Goal: Task Accomplishment & Management: Complete application form

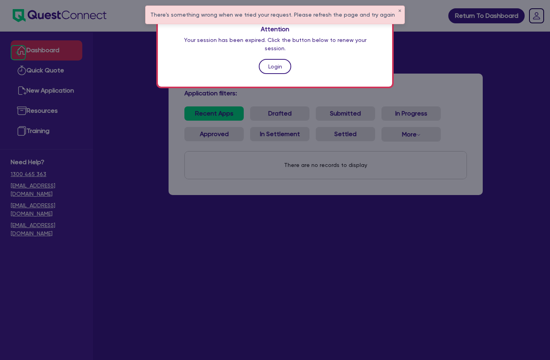
click at [273, 59] on link "Login" at bounding box center [275, 66] width 32 height 15
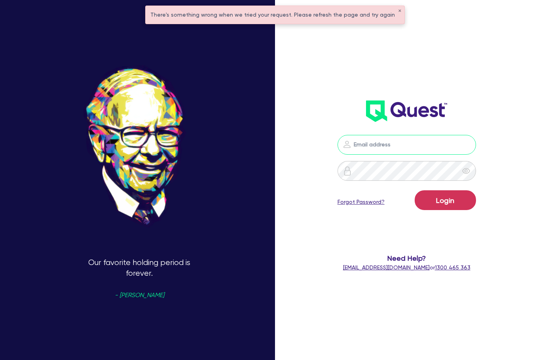
type input "[EMAIL_ADDRESS][DOMAIN_NAME]"
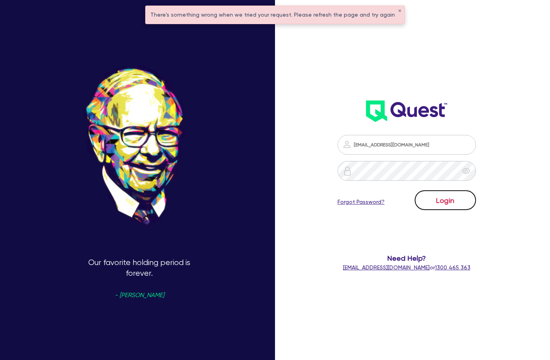
click at [439, 198] on button "Login" at bounding box center [445, 200] width 61 height 20
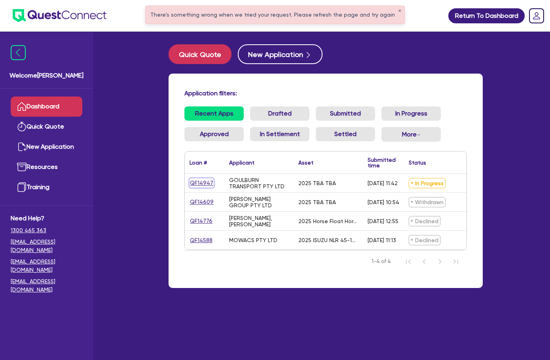
click at [190, 180] on link "QF14947" at bounding box center [202, 182] width 24 height 9
select select "CARS_AND_LIGHT_TRUCKS"
select select "PASSENGER_VEHICLES"
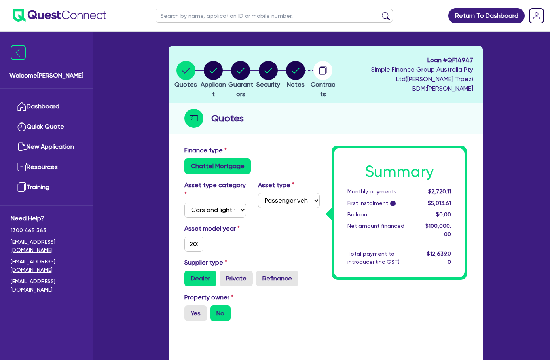
scroll to position [40, 0]
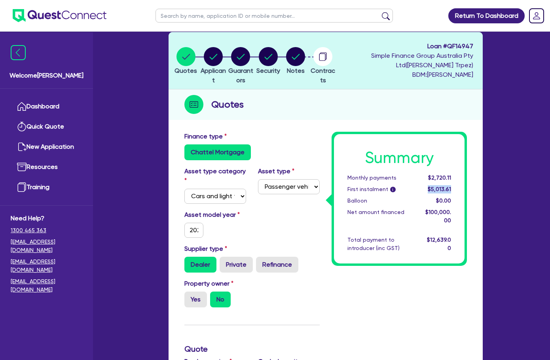
drag, startPoint x: 480, startPoint y: 180, endPoint x: 521, endPoint y: 180, distance: 40.8
click at [465, 182] on div "Summary Monthly payments $2,720.11 First instalment i $5,013.61 Balloon $0.00 N…" at bounding box center [399, 198] width 131 height 129
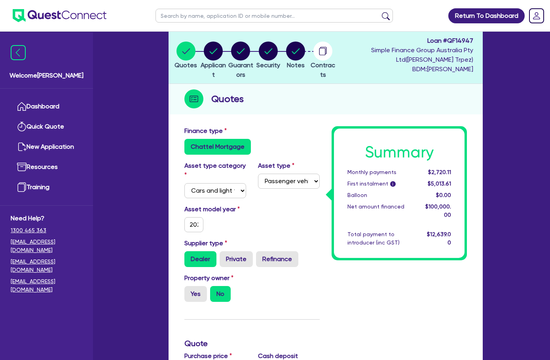
scroll to position [0, 0]
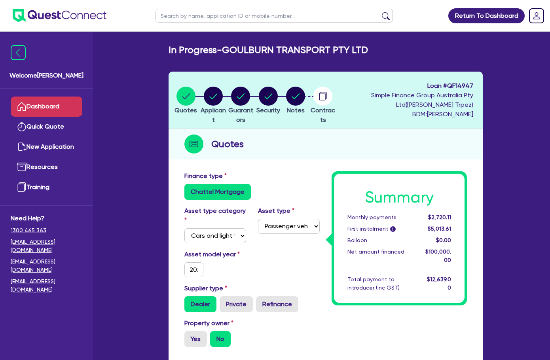
click at [42, 99] on link "Dashboard" at bounding box center [47, 107] width 72 height 20
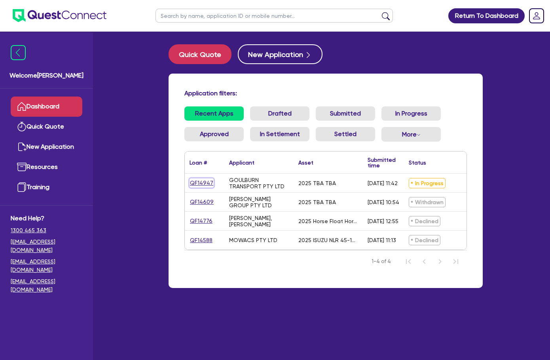
click at [190, 184] on link "QF14947" at bounding box center [202, 182] width 24 height 9
select select "CARS_AND_LIGHT_TRUCKS"
select select "PASSENGER_VEHICLES"
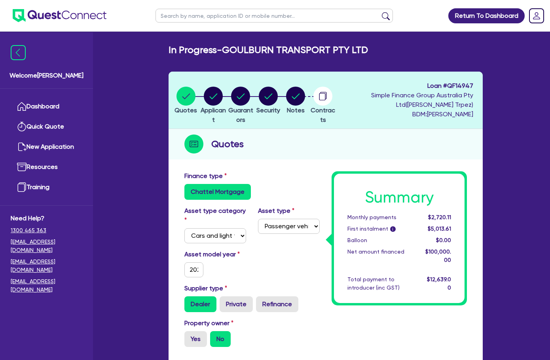
click at [331, 47] on div "In Progress - GOULBURN TRANSPORT PTY LTD" at bounding box center [326, 49] width 326 height 11
click at [364, 149] on div "Quotes" at bounding box center [326, 144] width 314 height 30
click at [45, 106] on link "Dashboard" at bounding box center [47, 107] width 72 height 20
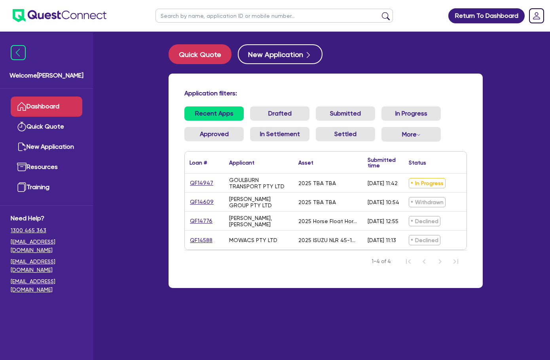
click at [476, 85] on div "Application filters: Recent Apps Drafted Submitted In Progress Approved In Sett…" at bounding box center [326, 181] width 314 height 214
click at [34, 229] on tcxspan "1300 465 363" at bounding box center [29, 230] width 36 height 6
click at [299, 49] on div "Quick Quote New Application" at bounding box center [326, 54] width 314 height 20
click at [300, 74] on div "Application filters: Recent Apps Drafted Submitted In Progress Approved In Sett…" at bounding box center [326, 181] width 314 height 214
click at [53, 107] on link "Dashboard" at bounding box center [47, 107] width 72 height 20
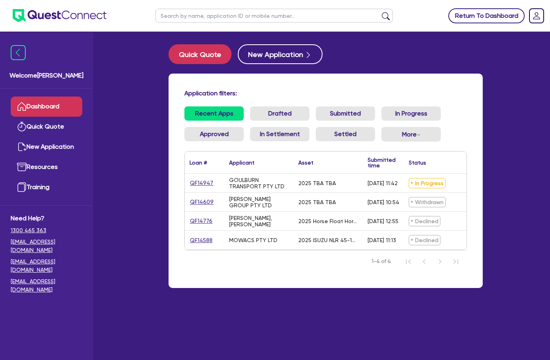
click at [463, 19] on link "Return To Dashboard" at bounding box center [486, 15] width 76 height 15
click at [60, 104] on link "Dashboard" at bounding box center [47, 107] width 72 height 20
click at [391, 68] on div "Quick Quote New Application Application filters: Recent Apps Drafted Submitted …" at bounding box center [326, 170] width 338 height 253
